Goal: Task Accomplishment & Management: Use online tool/utility

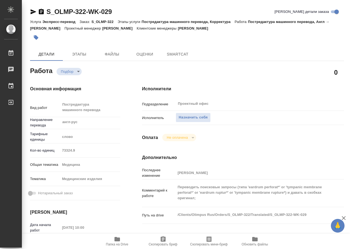
type textarea "x"
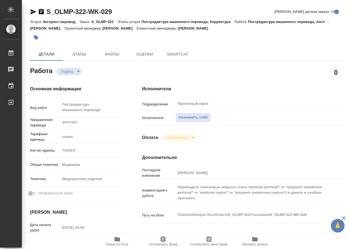
type textarea "x"
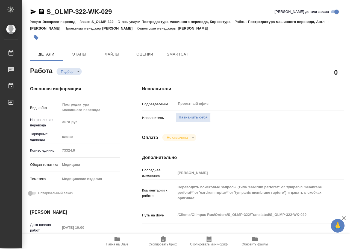
type textarea "x"
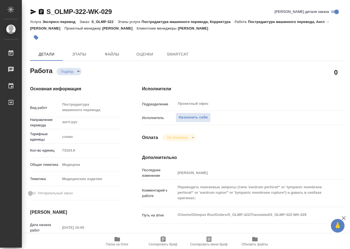
type textarea "x"
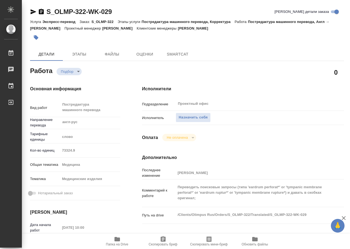
type textarea "x"
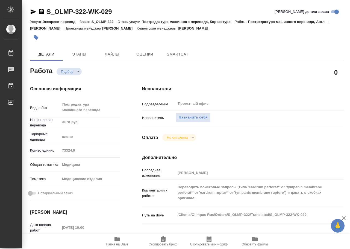
type textarea "x"
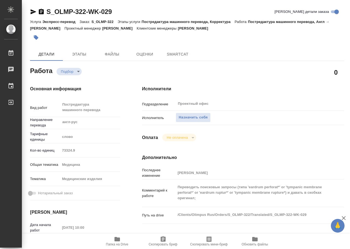
type textarea "x"
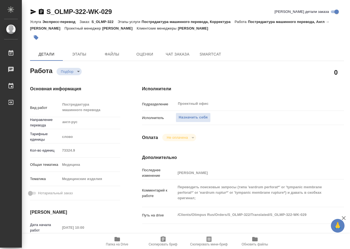
type textarea "x"
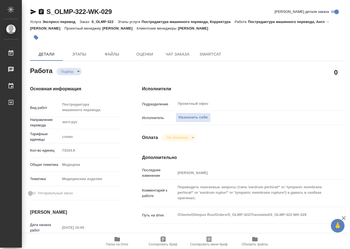
type textarea "x"
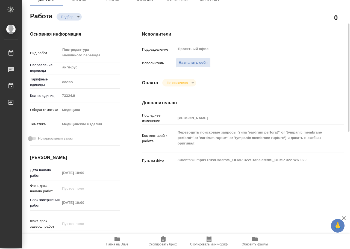
scroll to position [137, 0]
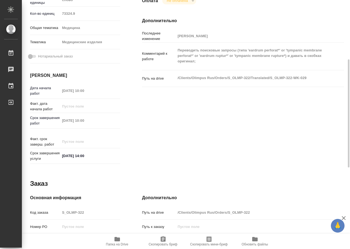
click at [117, 242] on icon "button" at bounding box center [117, 239] width 7 height 7
